Goal: Task Accomplishment & Management: Complete application form

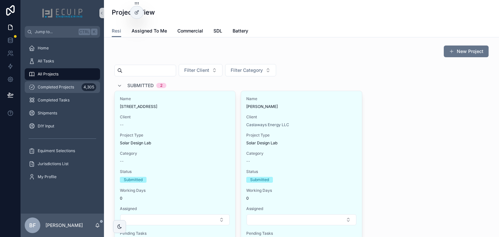
click at [71, 88] on span "Completed Projects" at bounding box center [56, 86] width 36 height 5
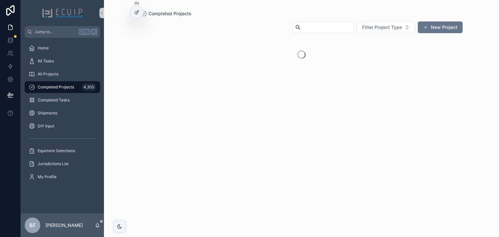
click at [322, 33] on div "Filter Project Type New Project" at bounding box center [374, 27] width 175 height 13
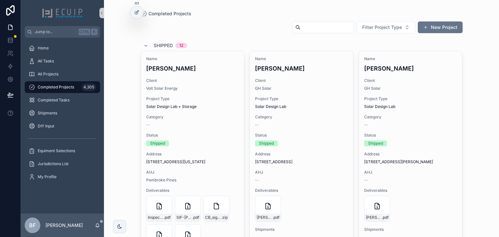
click at [326, 28] on input "scrollable content" at bounding box center [326, 27] width 53 height 9
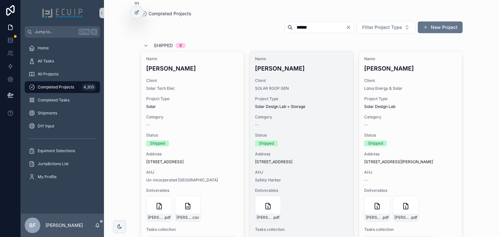
type input "******"
click at [330, 69] on h4 "[PERSON_NAME]" at bounding box center [301, 68] width 93 height 9
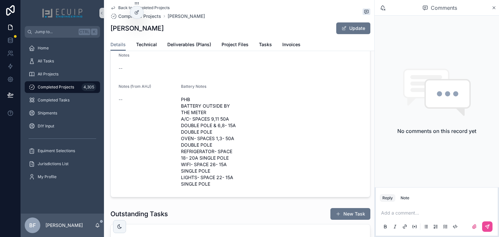
scroll to position [338, 0]
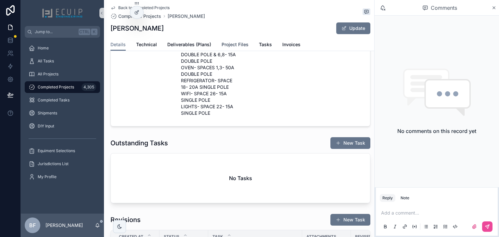
click at [231, 42] on span "Project Files" at bounding box center [234, 44] width 27 height 6
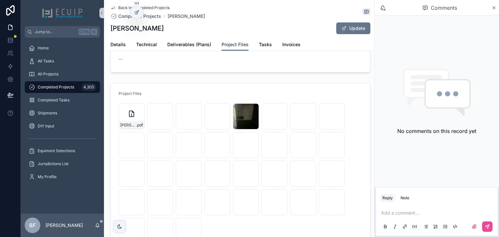
scroll to position [52, 0]
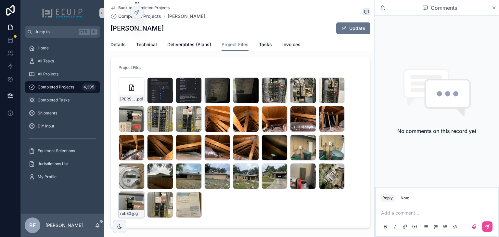
click at [127, 197] on div "rob30 .jpg" at bounding box center [131, 204] width 26 height 26
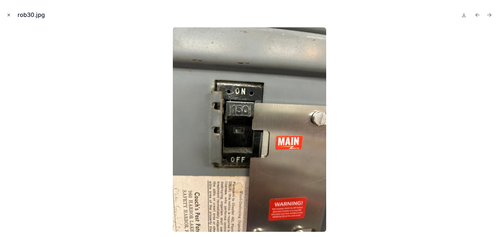
click at [6, 13] on button "Close modal" at bounding box center [8, 14] width 7 height 7
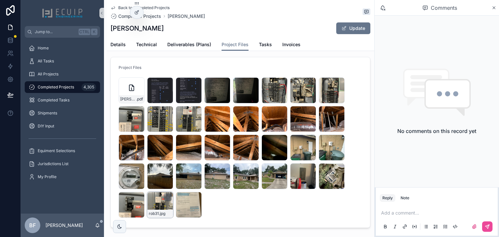
click at [157, 206] on div "rob31 .jpg" at bounding box center [160, 204] width 26 height 26
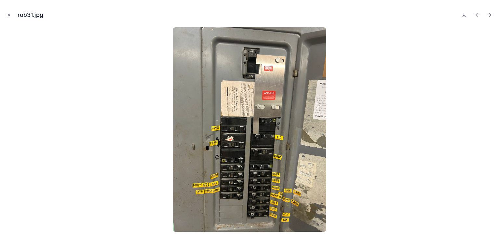
click at [6, 16] on button "Close modal" at bounding box center [8, 14] width 7 height 7
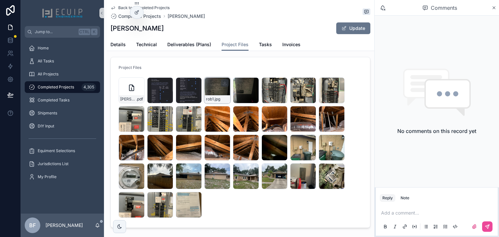
click at [208, 90] on div "rob1 .jpg" at bounding box center [217, 90] width 26 height 26
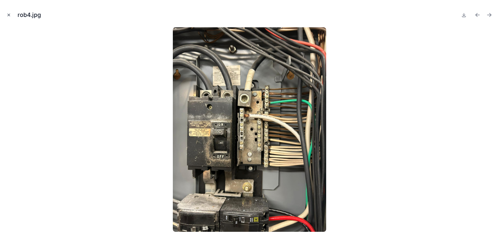
click at [9, 16] on icon "Close modal" at bounding box center [8, 15] width 5 height 5
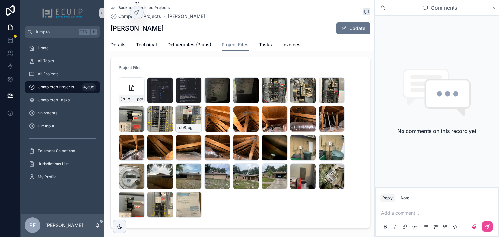
click at [194, 110] on icon "scrollable content" at bounding box center [195, 111] width 5 height 5
click at [262, 47] on span "Tasks" at bounding box center [265, 44] width 13 height 6
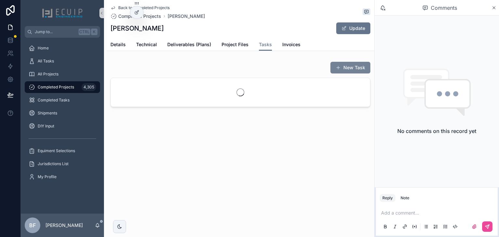
click at [337, 67] on span "scrollable content" at bounding box center [337, 67] width 5 height 5
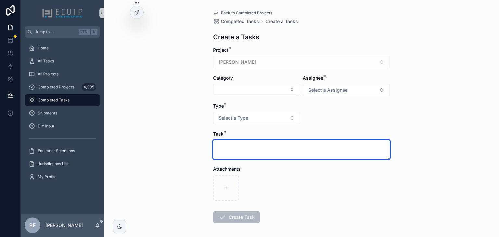
click at [272, 145] on textarea "scrollable content" at bounding box center [301, 149] width 177 height 19
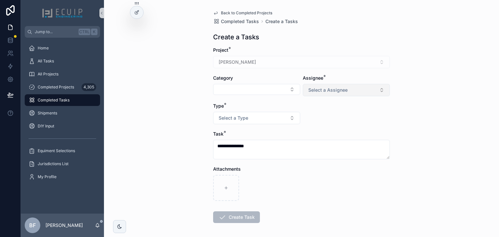
click at [315, 90] on span "Select a Assignee" at bounding box center [327, 90] width 39 height 6
click at [317, 115] on div "Engineer" at bounding box center [317, 116] width 16 height 6
click at [264, 96] on form "**********" at bounding box center [301, 155] width 177 height 217
click at [265, 95] on div "Category" at bounding box center [256, 85] width 87 height 21
click at [269, 92] on button "Select Button" at bounding box center [256, 89] width 87 height 11
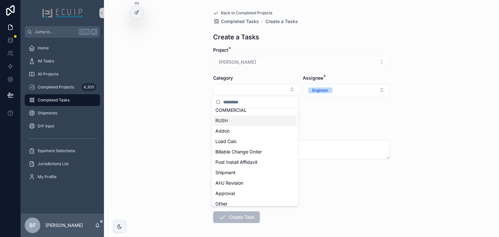
scroll to position [78, 0]
click at [259, 151] on span "Billable Change Order" at bounding box center [238, 151] width 46 height 6
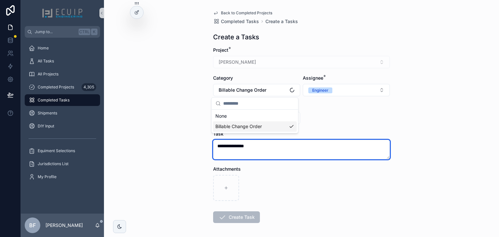
click at [292, 142] on textarea "**********" at bounding box center [301, 149] width 177 height 19
type textarea "**********"
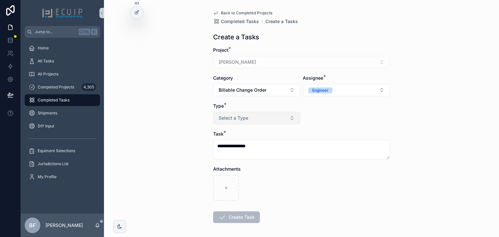
click at [256, 114] on button "Select a Type" at bounding box center [256, 118] width 87 height 12
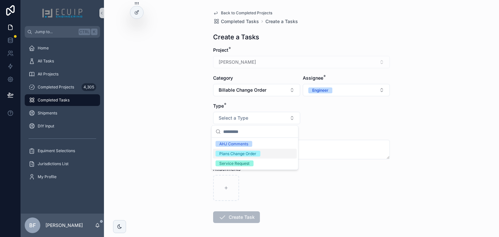
click at [245, 151] on div "Plans Change Order" at bounding box center [237, 154] width 37 height 6
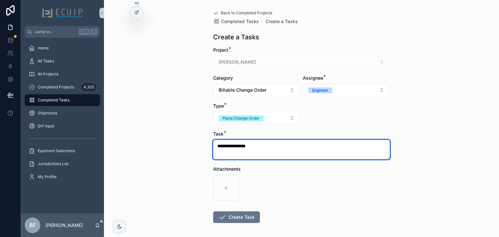
click at [272, 153] on textarea "**********" at bounding box center [301, 149] width 177 height 19
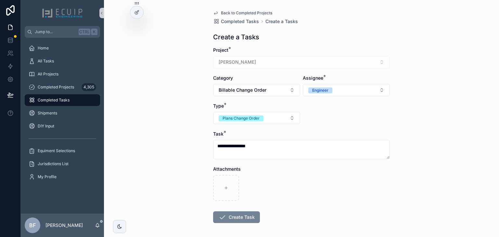
click at [250, 216] on button "Create Task" at bounding box center [236, 217] width 47 height 12
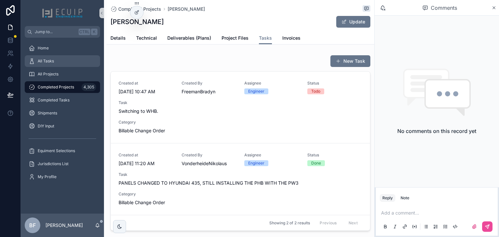
click at [43, 61] on span "All Tasks" at bounding box center [46, 60] width 16 height 5
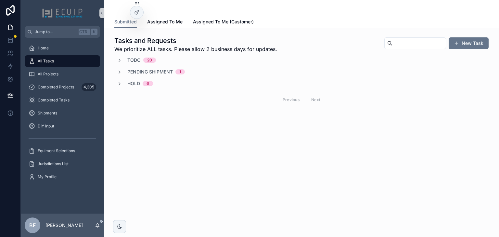
click at [130, 60] on span "Todo" at bounding box center [133, 60] width 13 height 6
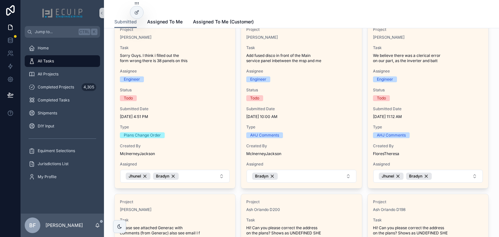
scroll to position [571, 0]
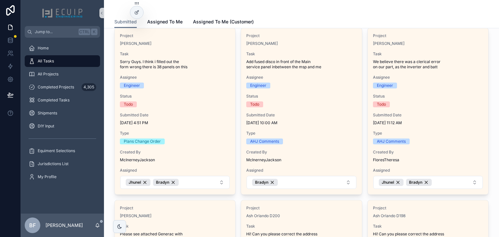
click at [362, 196] on div "Project [PERSON_NAME] Task Hey please see attached. Assignee Engineer Status To…" at bounding box center [301, 101] width 374 height 1211
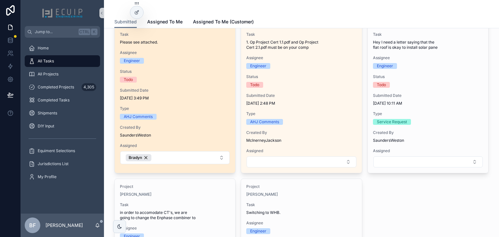
scroll to position [1137, 0]
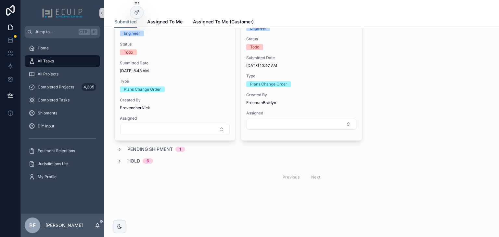
click at [160, 149] on span "Pending Shipment" at bounding box center [149, 149] width 45 height 6
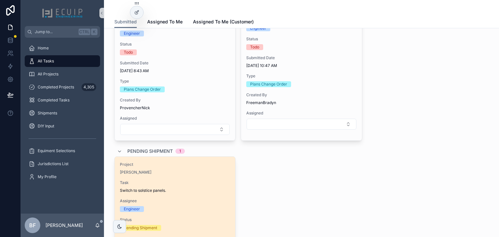
click at [178, 175] on div "Project [PERSON_NAME] Task Switch to solstice panels. Assignee Engineer Status …" at bounding box center [175, 235] width 120 height 159
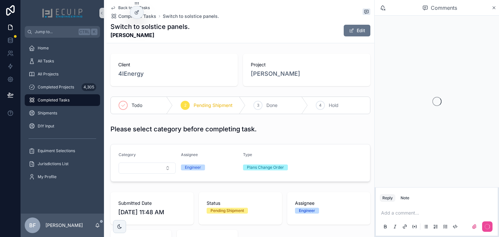
scroll to position [260, 0]
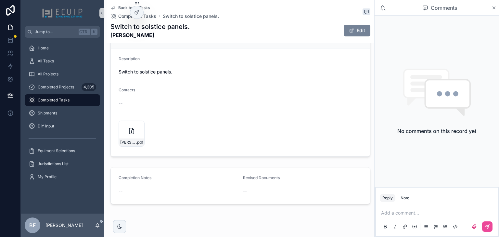
click at [358, 29] on button "Edit" at bounding box center [356, 31] width 27 height 12
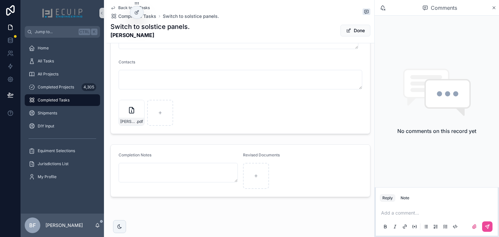
scroll to position [307, 0]
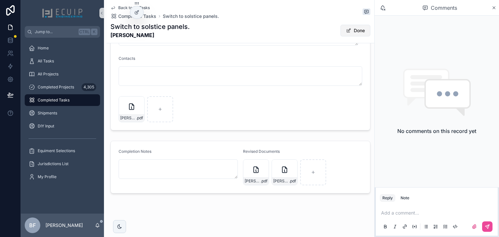
click at [345, 34] on button "Done" at bounding box center [355, 31] width 30 height 12
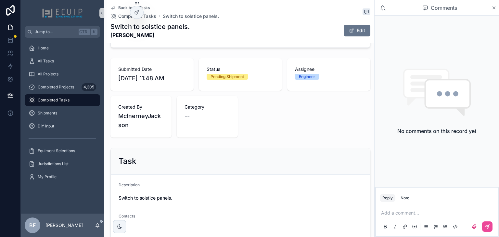
scroll to position [0, 0]
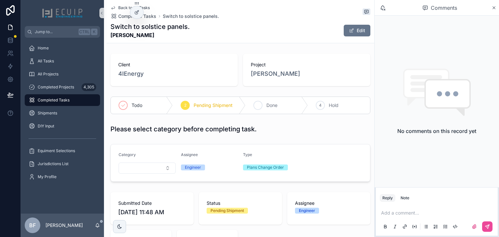
click at [269, 108] on span "Done" at bounding box center [271, 105] width 11 height 6
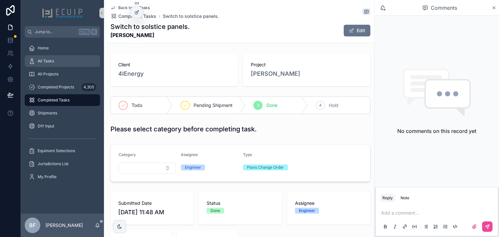
click at [66, 64] on div "All Tasks" at bounding box center [63, 61] width 68 height 10
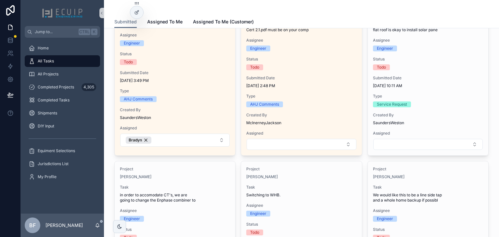
scroll to position [883, 0]
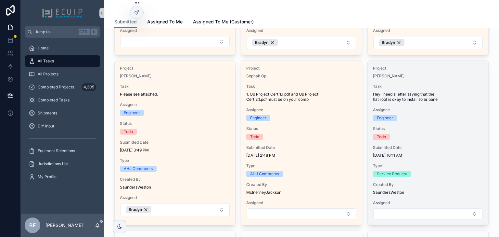
click at [457, 121] on div "Project [PERSON_NAME] Task Hey I need a letter saying that the flat roof is oka…" at bounding box center [427, 142] width 120 height 164
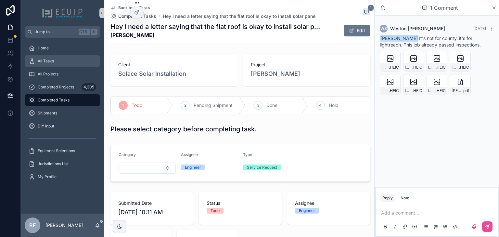
click at [64, 64] on div "All Tasks" at bounding box center [63, 61] width 68 height 10
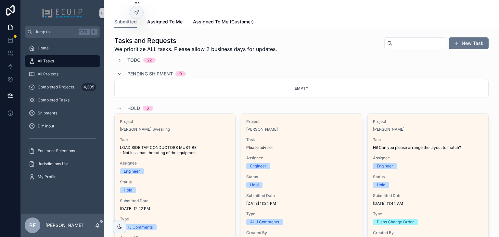
click at [131, 58] on span "Todo" at bounding box center [133, 60] width 13 height 6
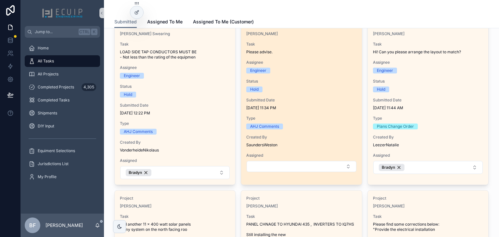
scroll to position [1350, 0]
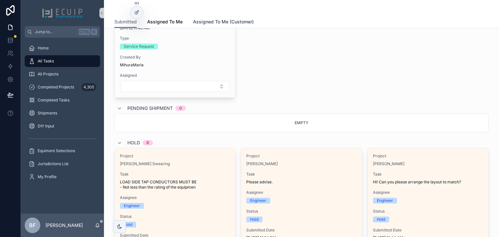
click at [222, 19] on span "Assigned To Me (Customer)" at bounding box center [223, 21] width 61 height 6
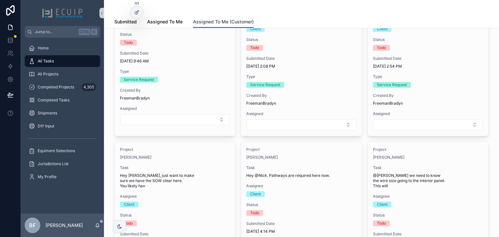
scroll to position [597, 0]
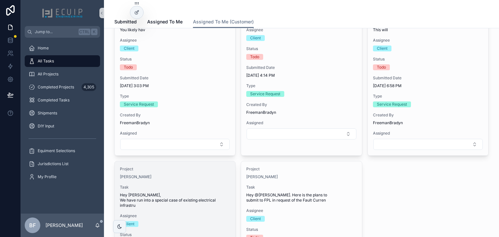
click at [168, 170] on span "Project" at bounding box center [175, 168] width 110 height 5
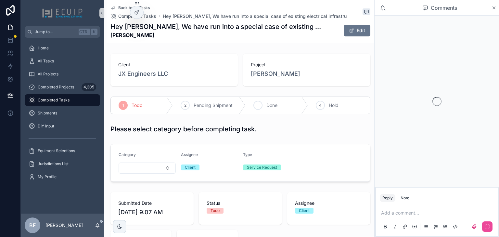
click at [274, 107] on span "Done" at bounding box center [271, 105] width 11 height 6
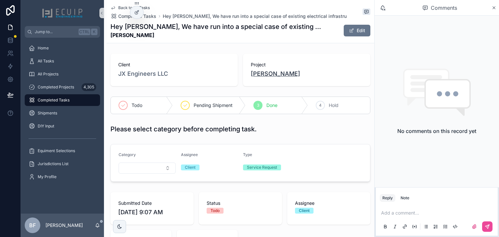
click at [279, 77] on span "[PERSON_NAME]" at bounding box center [275, 73] width 49 height 9
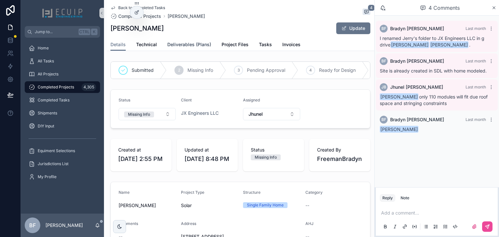
click at [192, 48] on link "Deliverables (Plans)" at bounding box center [189, 45] width 44 height 13
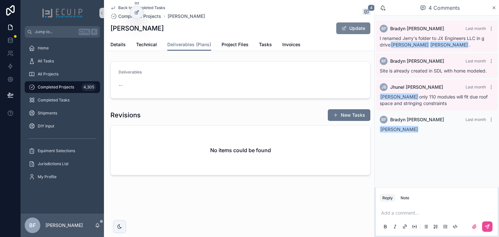
click at [352, 32] on button "Update" at bounding box center [353, 28] width 34 height 12
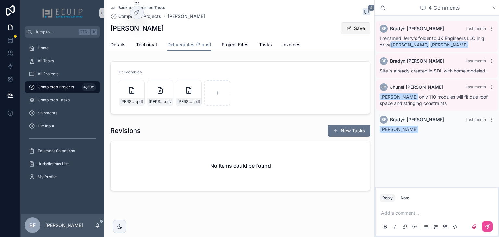
click at [353, 28] on button "Save" at bounding box center [355, 28] width 30 height 12
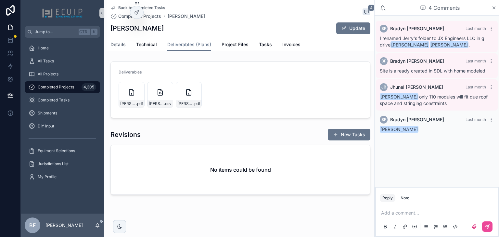
click at [121, 49] on link "Details" at bounding box center [117, 45] width 15 height 13
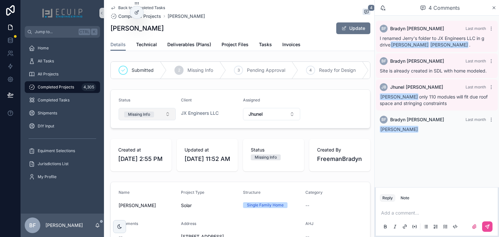
click at [147, 114] on span "Missing Info" at bounding box center [139, 114] width 30 height 6
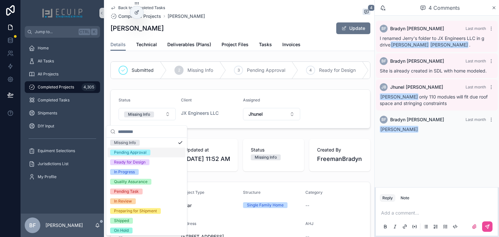
scroll to position [51, 0]
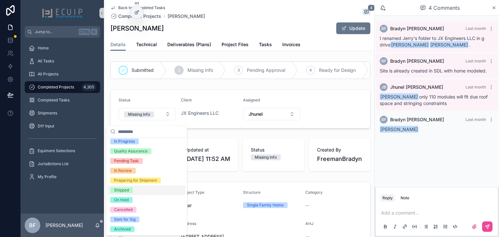
click at [130, 191] on span "Shipped" at bounding box center [121, 190] width 23 height 6
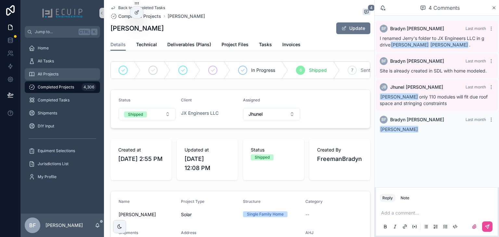
click at [61, 74] on div "All Projects" at bounding box center [63, 74] width 68 height 10
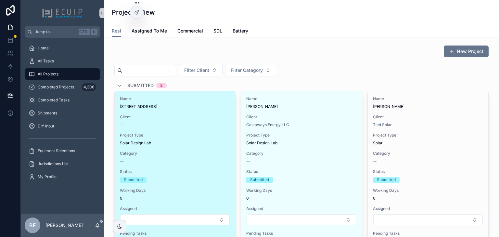
click at [202, 117] on span "Client" at bounding box center [175, 116] width 110 height 5
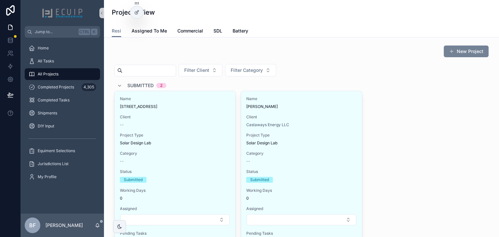
click at [467, 48] on button "New Project" at bounding box center [465, 51] width 45 height 12
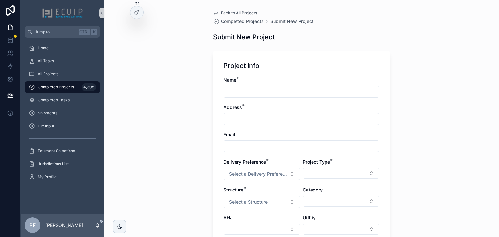
drag, startPoint x: 252, startPoint y: 89, endPoint x: 256, endPoint y: 96, distance: 8.5
click at [252, 89] on input "scrollable content" at bounding box center [301, 91] width 155 height 9
paste input "**********"
type input "**********"
click at [233, 114] on div "scrollable content" at bounding box center [301, 119] width 156 height 12
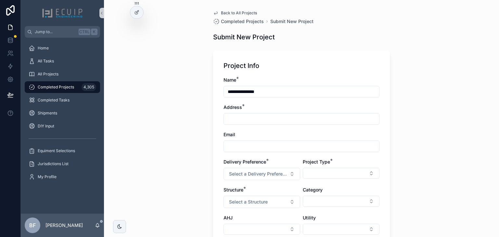
click at [239, 119] on input "scrollable content" at bounding box center [301, 118] width 155 height 9
paste input "**********"
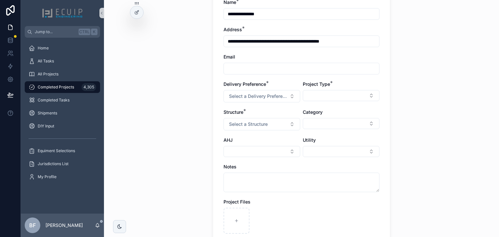
scroll to position [78, 0]
type input "**********"
click at [235, 66] on input "scrollable content" at bounding box center [301, 68] width 155 height 9
paste input "**********"
type input "**********"
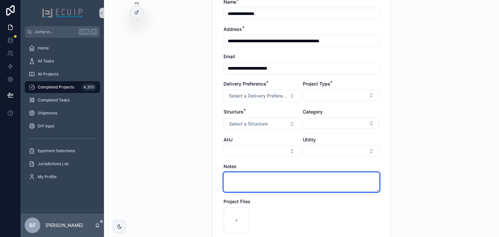
click at [240, 187] on textarea "scrollable content" at bounding box center [301, 181] width 156 height 19
paste textarea "**********"
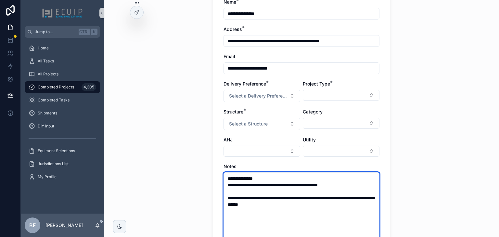
click at [271, 190] on textarea "**********" at bounding box center [301, 207] width 156 height 71
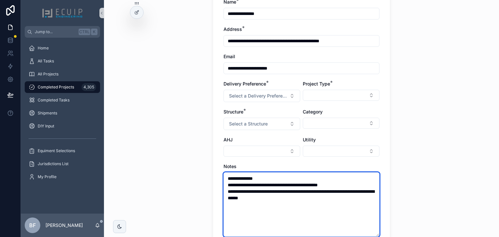
type textarea "**********"
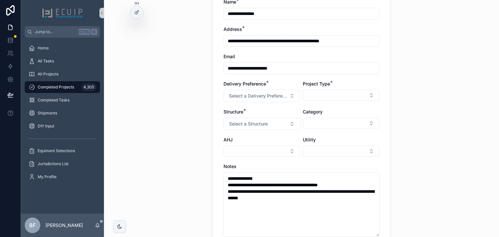
click at [351, 89] on div "Project Type *" at bounding box center [340, 90] width 77 height 21
click at [351, 93] on button "Select Button" at bounding box center [340, 95] width 77 height 11
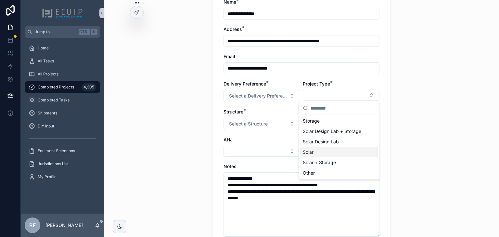
click at [328, 149] on div "Solar" at bounding box center [339, 152] width 78 height 10
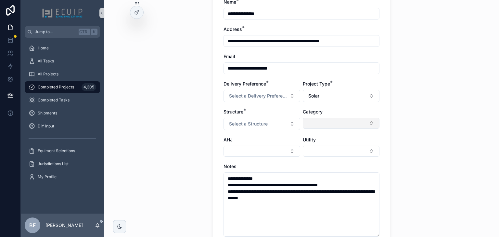
click at [338, 122] on button "Select Button" at bounding box center [340, 122] width 77 height 11
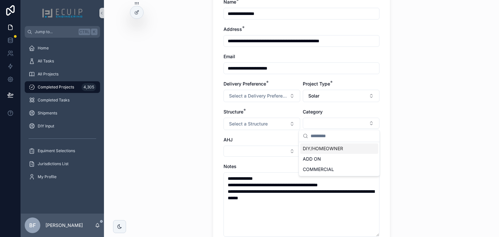
click at [287, 138] on div "AHJ" at bounding box center [261, 139] width 77 height 6
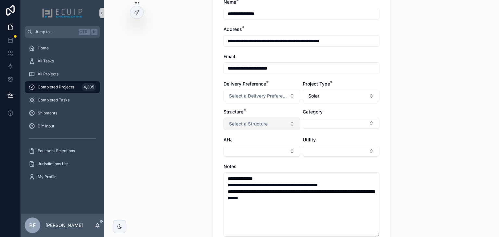
click at [282, 122] on button "Select a Structure" at bounding box center [261, 123] width 77 height 12
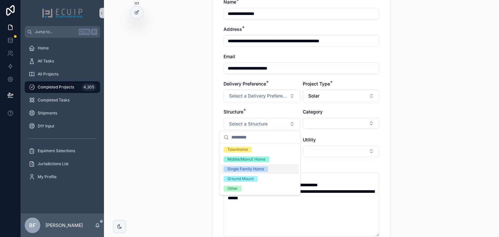
click at [247, 168] on div "Single Family Home" at bounding box center [245, 169] width 37 height 6
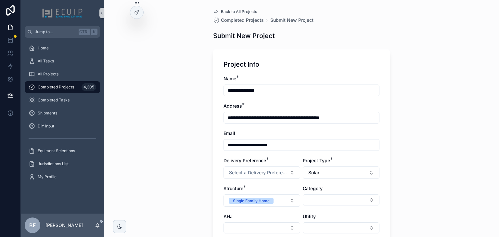
scroll to position [0, 0]
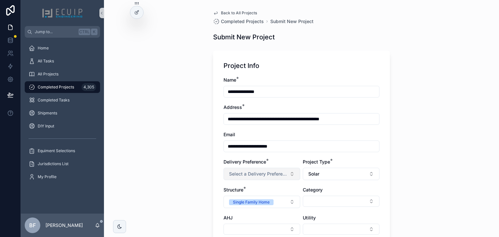
click at [259, 175] on span "Select a Delivery Preference" at bounding box center [258, 173] width 58 height 6
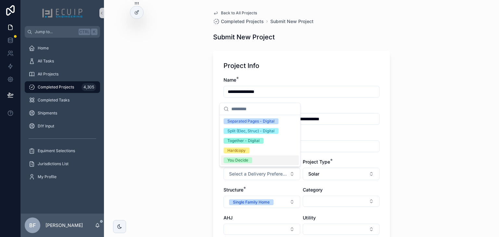
click at [245, 164] on div "You Decide" at bounding box center [260, 160] width 78 height 10
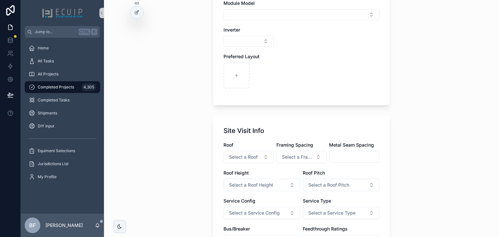
scroll to position [525, 0]
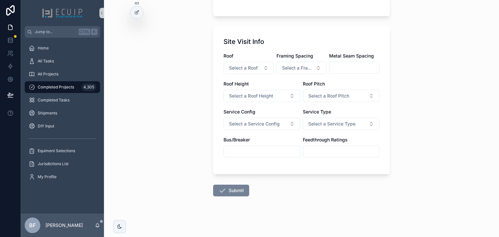
click at [225, 191] on button "Submit" at bounding box center [231, 190] width 36 height 12
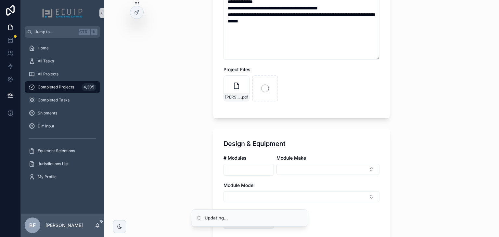
scroll to position [188, 0]
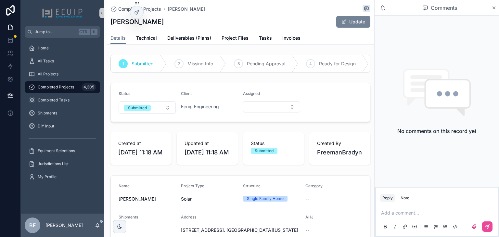
click at [341, 24] on span "scrollable content" at bounding box center [343, 21] width 5 height 5
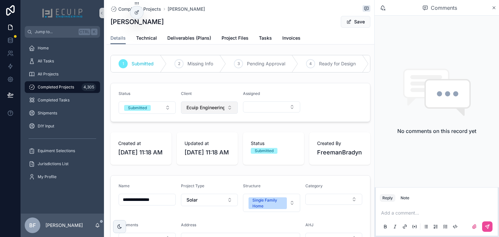
click at [221, 111] on span "Ecuip Engineering" at bounding box center [205, 107] width 38 height 6
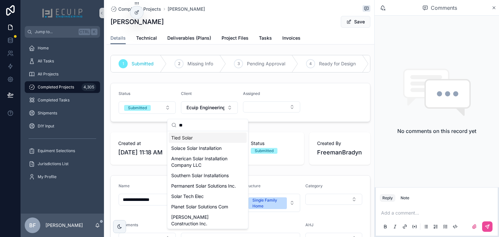
type input "**"
click at [208, 137] on div "Tied Solar" at bounding box center [207, 137] width 78 height 10
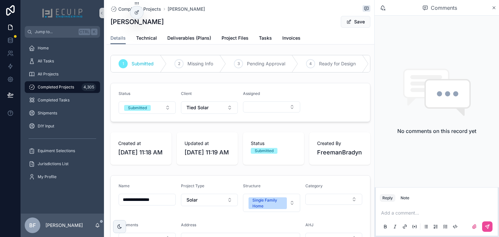
click at [351, 22] on button "Save" at bounding box center [355, 22] width 30 height 12
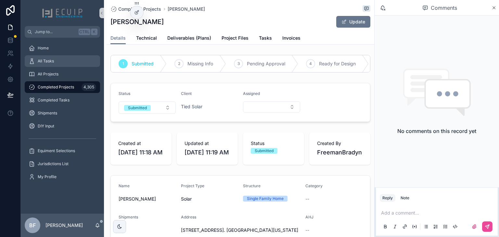
click at [71, 63] on div "All Tasks" at bounding box center [63, 61] width 68 height 10
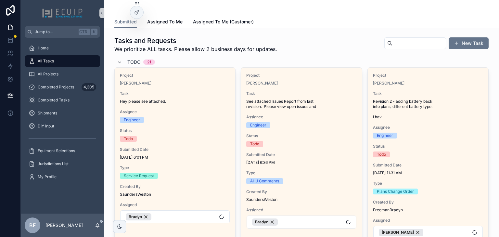
click at [125, 61] on div "Todo 21" at bounding box center [136, 62] width 38 height 10
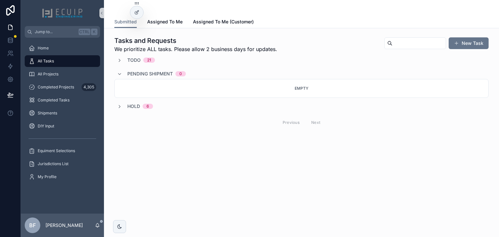
click at [142, 106] on span "6" at bounding box center [147, 106] width 10 height 5
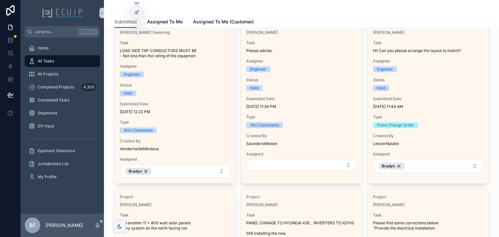
scroll to position [130, 0]
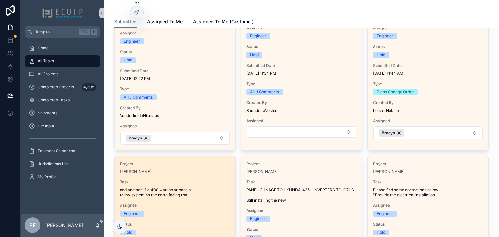
click at [186, 167] on div "Project Edward Kopel" at bounding box center [175, 167] width 110 height 13
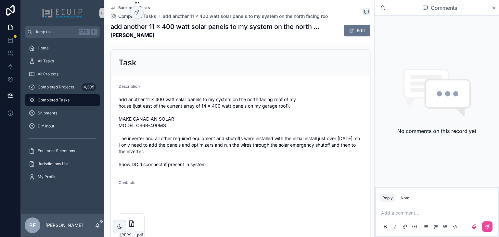
scroll to position [286, 0]
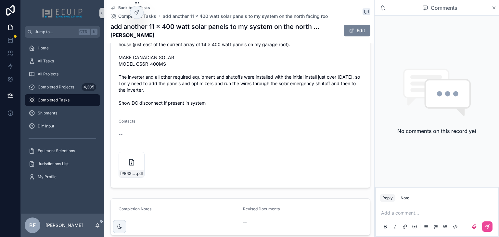
click at [348, 34] on button "Edit" at bounding box center [356, 31] width 27 height 12
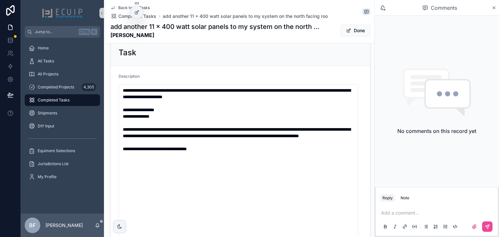
scroll to position [240, 0]
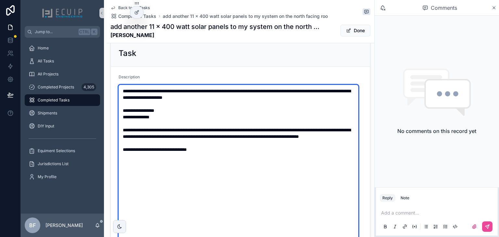
click at [271, 98] on textarea "**********" at bounding box center [238, 182] width 240 height 194
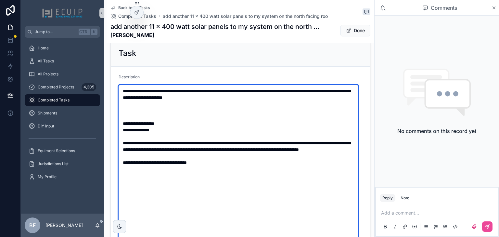
paste textarea "**********"
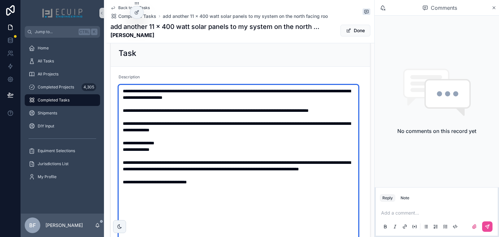
drag, startPoint x: 236, startPoint y: 137, endPoint x: 108, endPoint y: 129, distance: 127.8
click at [108, 129] on div "**********" at bounding box center [239, 204] width 267 height 335
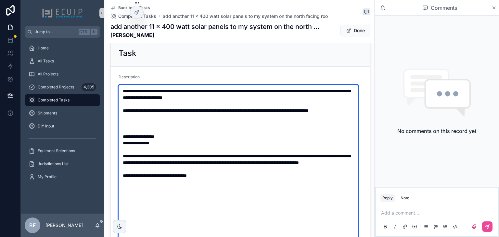
click at [218, 190] on textarea "**********" at bounding box center [238, 185] width 240 height 201
paste textarea "**********"
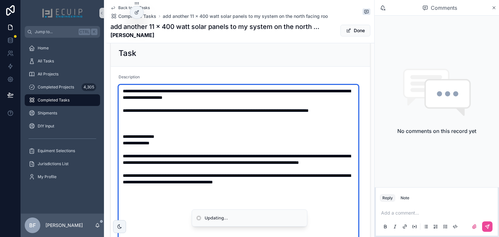
drag, startPoint x: 219, startPoint y: 191, endPoint x: 211, endPoint y: 185, distance: 10.2
click at [211, 185] on textarea "**********" at bounding box center [238, 185] width 240 height 201
click at [141, 129] on textarea "**********" at bounding box center [238, 185] width 240 height 201
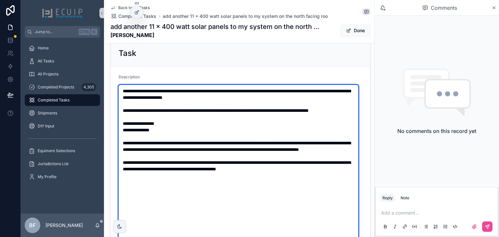
type textarea "**********"
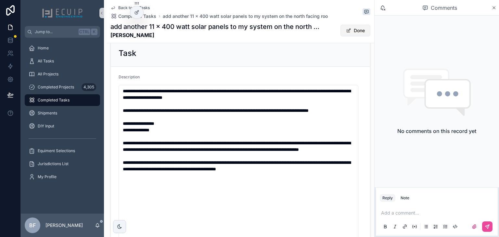
click at [353, 30] on button "Done" at bounding box center [355, 31] width 30 height 12
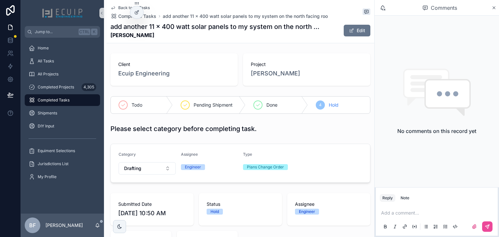
scroll to position [0, 0]
click at [43, 64] on div "All Tasks" at bounding box center [63, 61] width 68 height 10
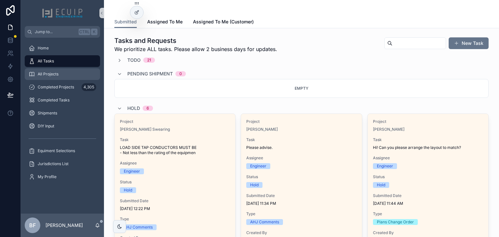
drag, startPoint x: 66, startPoint y: 71, endPoint x: 98, endPoint y: 76, distance: 32.4
click at [66, 71] on div "All Projects" at bounding box center [63, 74] width 68 height 10
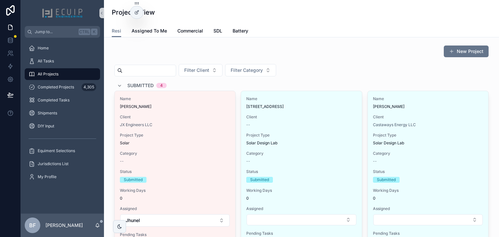
click at [162, 72] on input "scrollable content" at bounding box center [148, 70] width 53 height 9
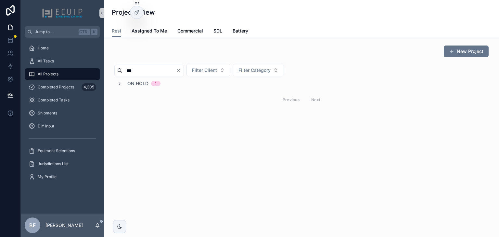
type input "***"
click at [179, 71] on icon "Clear" at bounding box center [178, 70] width 3 height 3
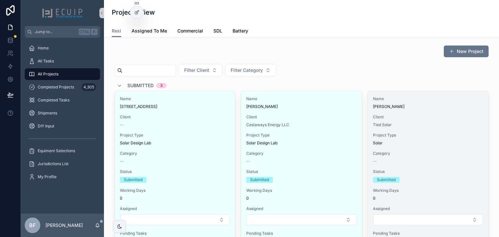
click at [435, 116] on span "Client" at bounding box center [428, 116] width 110 height 5
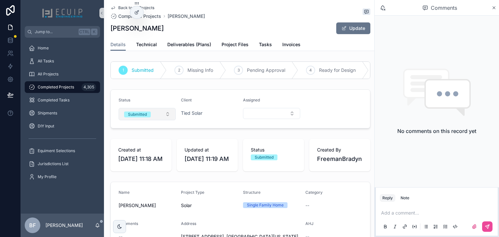
click at [151, 117] on span "Submitted" at bounding box center [137, 114] width 27 height 6
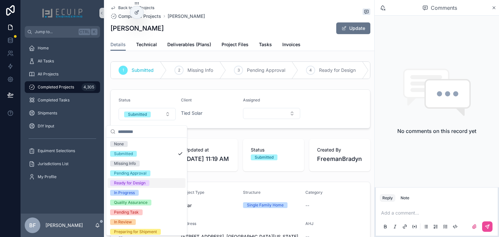
click at [134, 183] on div "Ready for Design" at bounding box center [129, 183] width 31 height 6
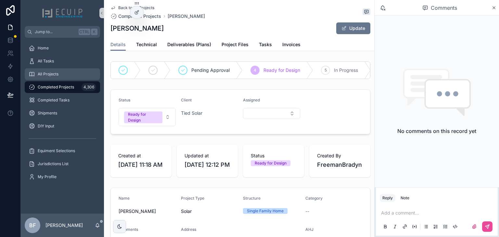
click at [50, 74] on span "All Projects" at bounding box center [48, 73] width 21 height 5
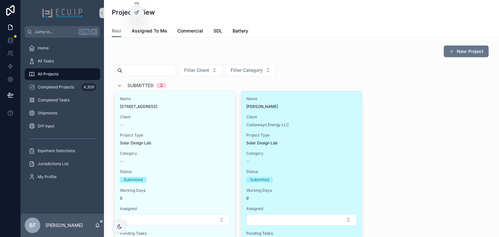
click at [313, 103] on div "Name Jeanne O Bushong" at bounding box center [301, 102] width 110 height 13
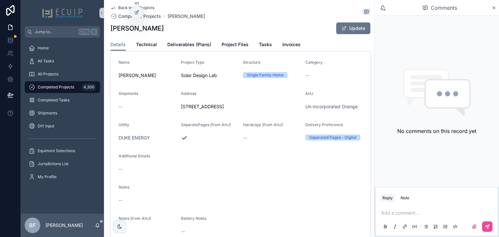
scroll to position [260, 0]
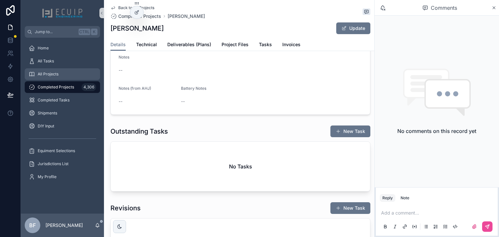
drag, startPoint x: 68, startPoint y: 71, endPoint x: 76, endPoint y: 73, distance: 8.0
click at [68, 71] on div "All Projects" at bounding box center [63, 74] width 68 height 10
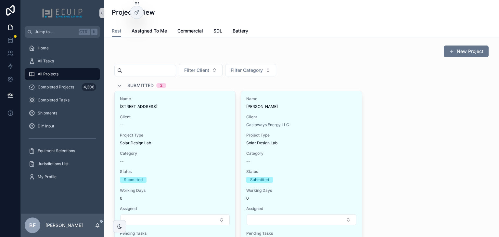
click at [130, 84] on span "Submitted" at bounding box center [140, 85] width 26 height 6
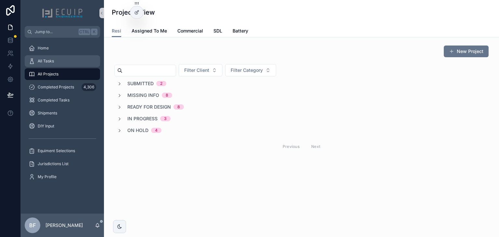
click at [68, 56] on div "All Tasks" at bounding box center [63, 61] width 68 height 10
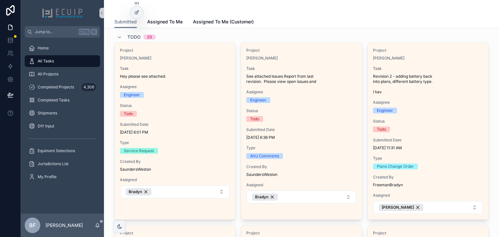
scroll to position [26, 0]
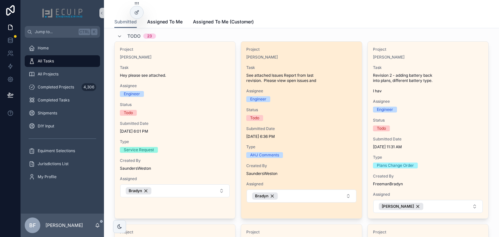
click at [279, 59] on div "[PERSON_NAME]" at bounding box center [301, 57] width 110 height 5
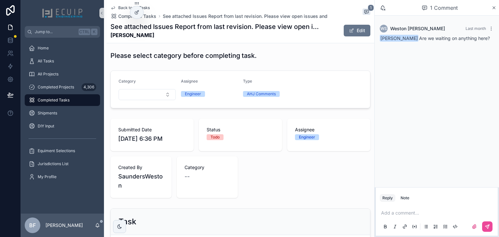
scroll to position [130, 0]
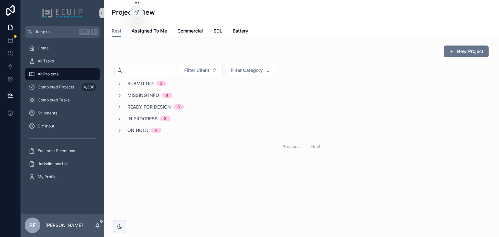
drag, startPoint x: 133, startPoint y: 74, endPoint x: 139, endPoint y: 76, distance: 6.3
click at [133, 74] on input "scrollable content" at bounding box center [148, 70] width 53 height 9
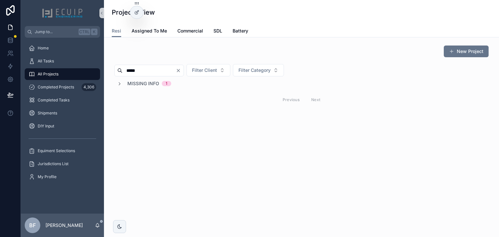
type input "*****"
click at [140, 86] on span "Missing Info" at bounding box center [143, 83] width 32 height 6
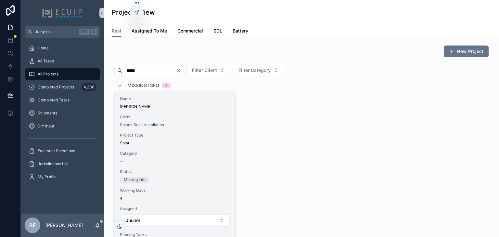
click at [167, 145] on div "Name Estella Allen Client Solace Solar Installation Project Type Solar Category…" at bounding box center [175, 171] width 120 height 160
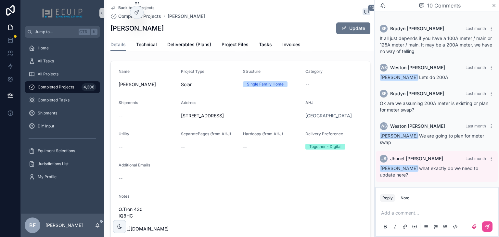
scroll to position [303, 0]
click at [260, 43] on span "Tasks" at bounding box center [265, 44] width 13 height 6
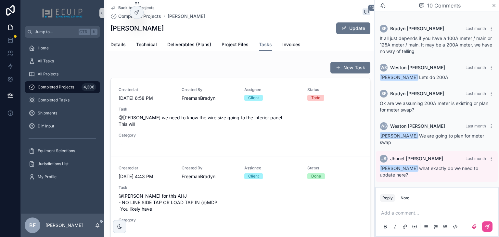
click at [279, 105] on div "Created at 8/28/2025 6:58 PM Created By FreemanBradyn Assignee Client Status To…" at bounding box center [239, 117] width 243 height 60
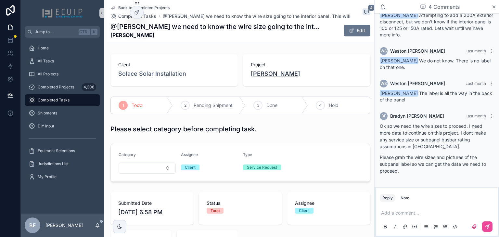
click at [268, 73] on span "[PERSON_NAME]" at bounding box center [275, 73] width 49 height 9
